Goal: Information Seeking & Learning: Learn about a topic

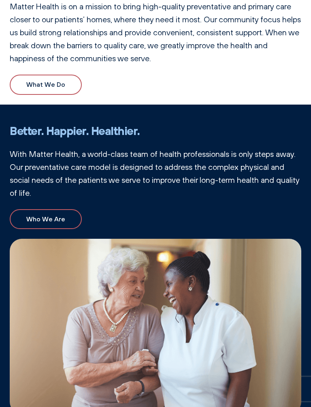
scroll to position [345, 0]
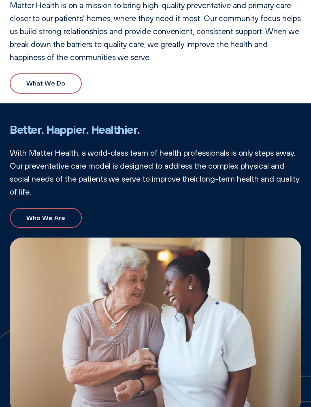
click at [63, 83] on link "What We Do" at bounding box center [46, 83] width 72 height 20
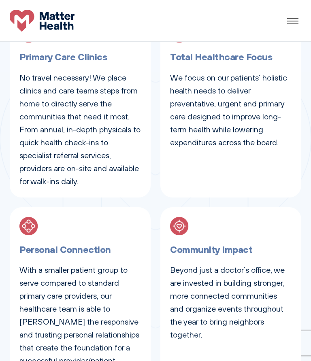
scroll to position [442, 0]
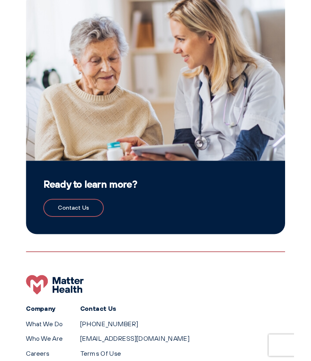
scroll to position [847, 0]
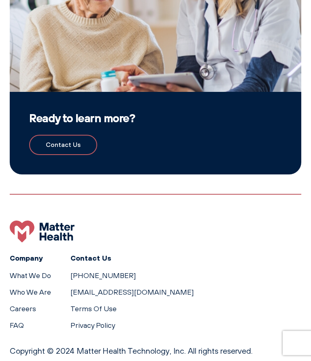
scroll to position [965, 0]
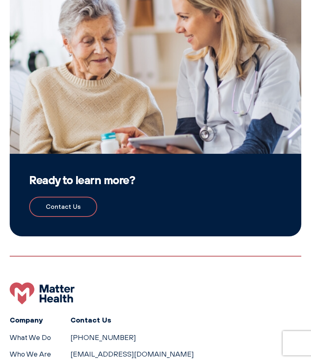
scroll to position [965, 0]
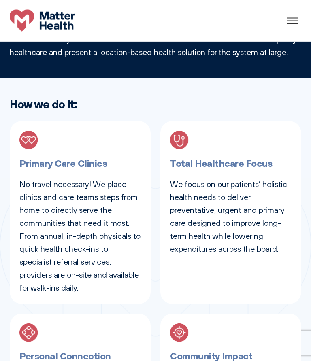
scroll to position [333, 0]
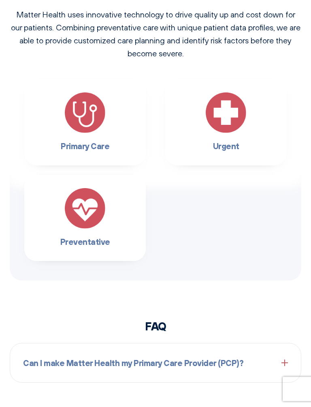
scroll to position [812, 0]
click at [81, 106] on img at bounding box center [85, 112] width 41 height 41
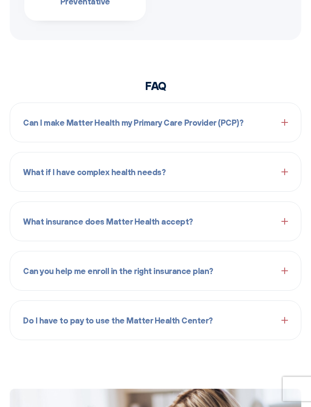
scroll to position [1052, 0]
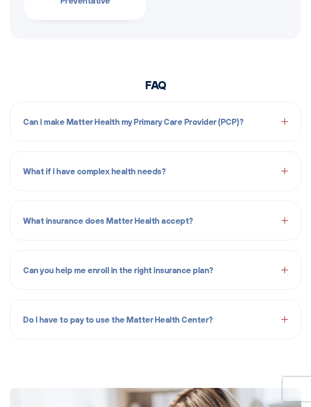
click at [24, 175] on span "What if I have complex health needs?" at bounding box center [94, 171] width 143 height 13
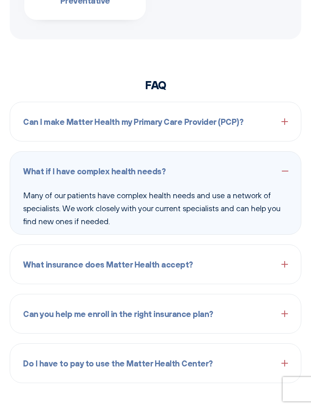
click at [89, 265] on span "What insurance does Matter Health accept?" at bounding box center [108, 264] width 170 height 13
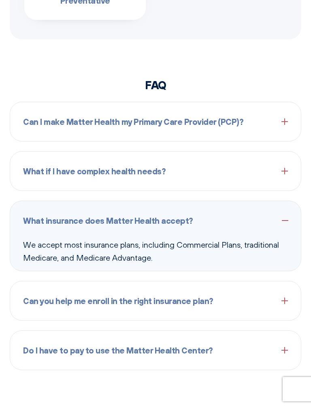
click at [286, 223] on div "What insurance does Matter Health accept?" at bounding box center [155, 220] width 265 height 26
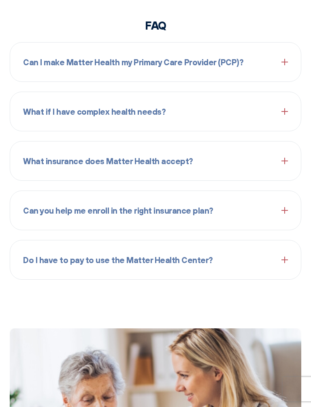
scroll to position [1112, 0]
click at [138, 257] on span "Do I have to pay to use the Matter Health Center?" at bounding box center [118, 259] width 190 height 13
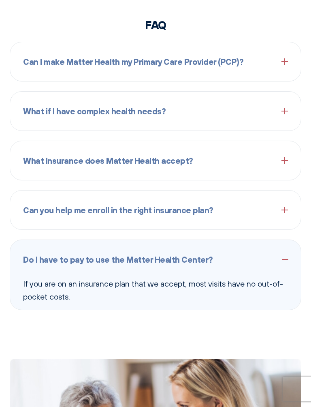
click at [288, 262] on span at bounding box center [285, 259] width 6 height 6
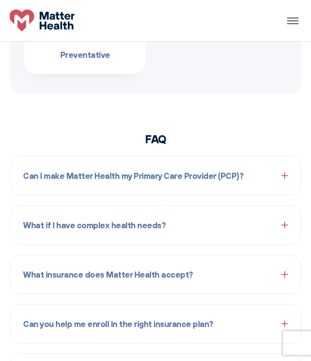
scroll to position [994, 0]
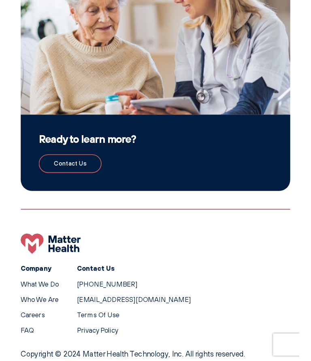
scroll to position [847, 0]
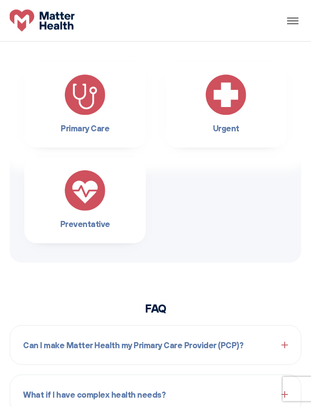
scroll to position [829, 0]
click at [221, 99] on img at bounding box center [226, 95] width 41 height 41
click at [229, 105] on img at bounding box center [226, 95] width 41 height 41
click at [92, 347] on span "Can I make Matter Health my Primary Care Provider (PCP)?" at bounding box center [133, 345] width 220 height 13
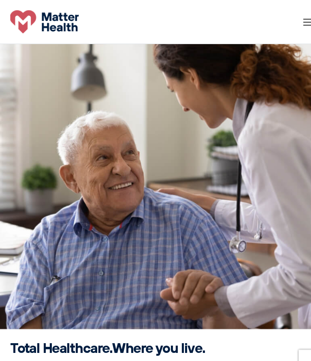
scroll to position [0, 0]
